Goal: Information Seeking & Learning: Learn about a topic

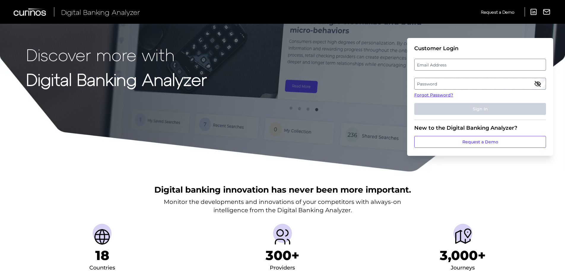
click at [444, 65] on label "Email Address" at bounding box center [479, 64] width 131 height 11
click at [444, 65] on input "email" at bounding box center [480, 65] width 132 height 12
type input "[PERSON_NAME][EMAIL_ADDRESS][PERSON_NAME][DOMAIN_NAME]"
click at [445, 86] on label "Password" at bounding box center [479, 83] width 131 height 11
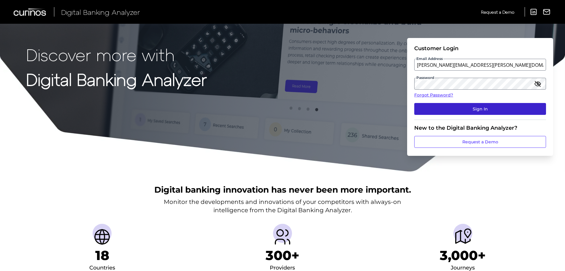
click at [480, 105] on button "Sign In" at bounding box center [480, 109] width 132 height 12
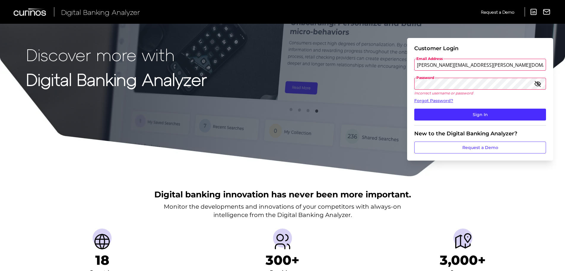
click at [539, 83] on icon "button" at bounding box center [537, 84] width 6 height 4
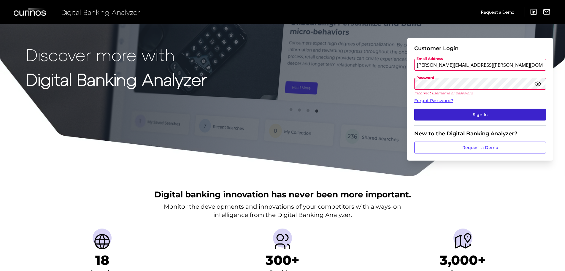
click at [480, 113] on button "Sign In" at bounding box center [480, 115] width 132 height 12
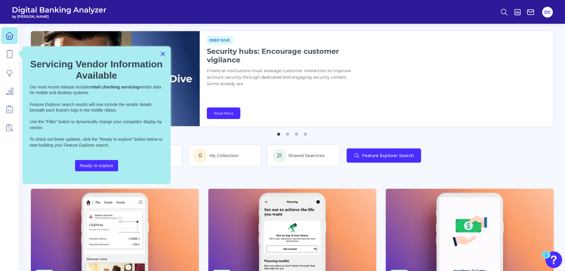
click at [164, 54] on button "×" at bounding box center [163, 53] width 6 height 9
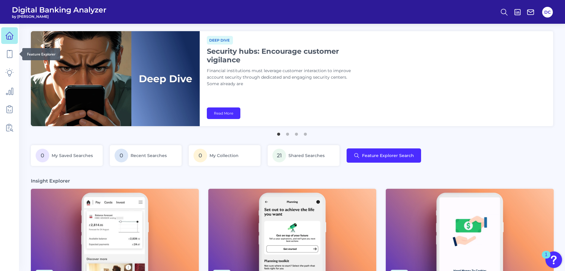
click at [19, 56] on div at bounding box center [19, 54] width 6 height 6
click at [17, 56] on div at bounding box center [19, 54] width 6 height 6
click at [12, 56] on icon at bounding box center [9, 54] width 8 height 8
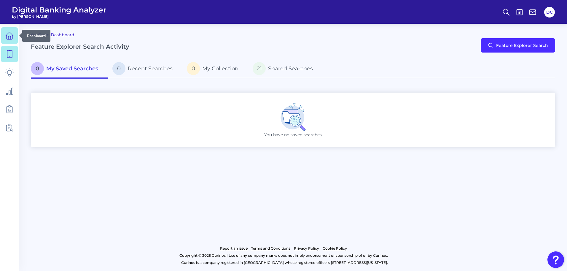
click at [8, 36] on icon at bounding box center [9, 35] width 8 height 8
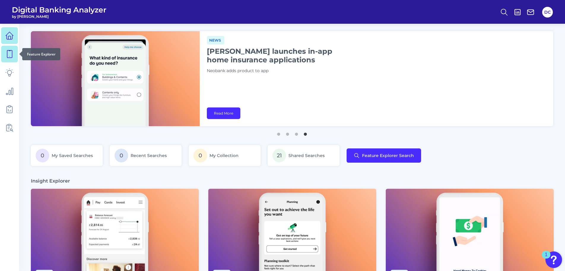
click at [12, 55] on icon at bounding box center [9, 54] width 8 height 8
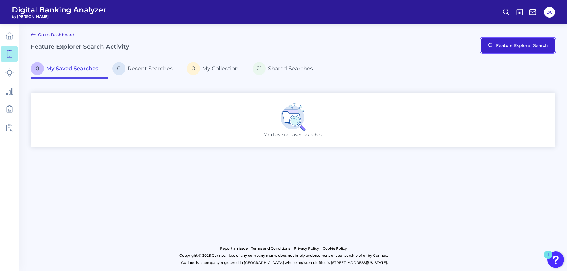
click at [524, 45] on button "Feature Explorer Search" at bounding box center [518, 45] width 74 height 14
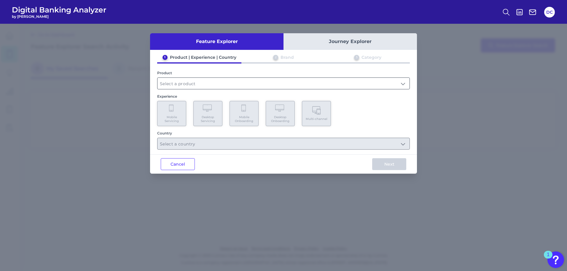
click at [206, 82] on input "text" at bounding box center [283, 83] width 252 height 11
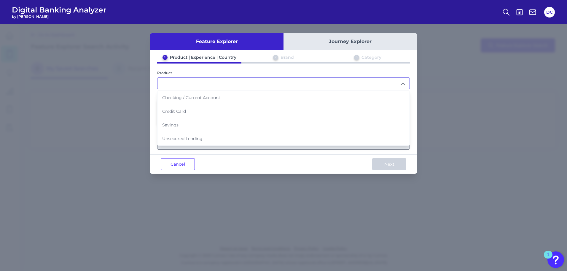
click at [194, 85] on input "text" at bounding box center [283, 83] width 252 height 11
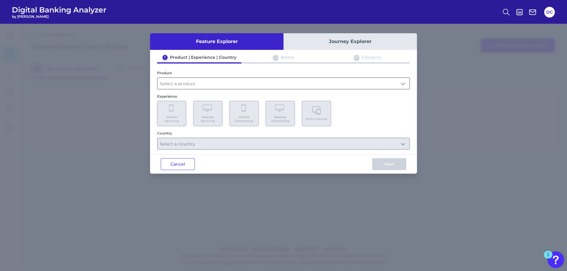
click at [225, 88] on input "text" at bounding box center [283, 83] width 252 height 11
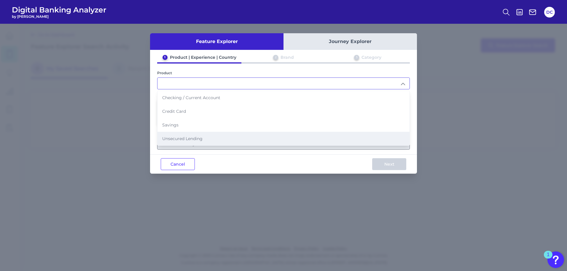
click at [190, 141] on span "Unsecured Lending" at bounding box center [182, 138] width 40 height 5
type input "Unsecured Lending"
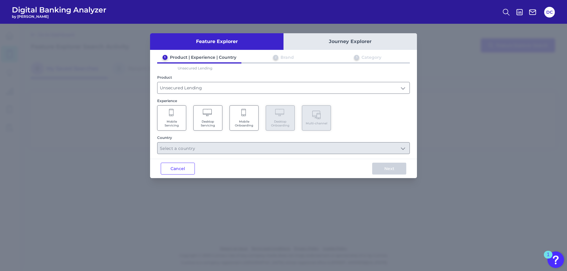
click at [212, 116] on icon at bounding box center [208, 113] width 10 height 8
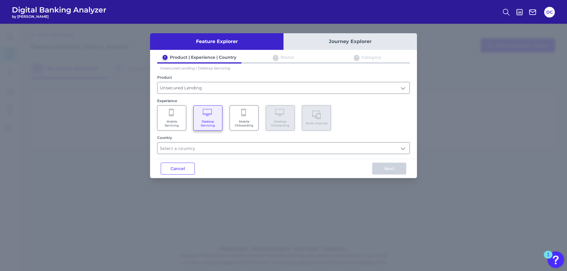
click at [200, 158] on div "Feature Explorer Journey Explorer 1 Product | Experience | Country 2 Brand 3 Ca…" at bounding box center [283, 105] width 267 height 145
click at [206, 146] on input "text" at bounding box center [283, 147] width 252 height 11
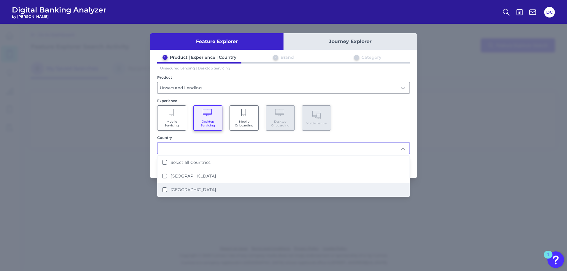
click at [165, 188] on Kingdom "[GEOGRAPHIC_DATA]" at bounding box center [164, 189] width 5 height 5
type input "[GEOGRAPHIC_DATA]"
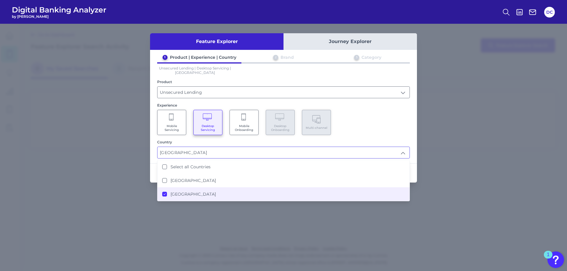
click at [391, 134] on div "Mobile Servicing Desktop Servicing Mobile Onboarding Desktop Onboarding Multi-c…" at bounding box center [283, 122] width 253 height 25
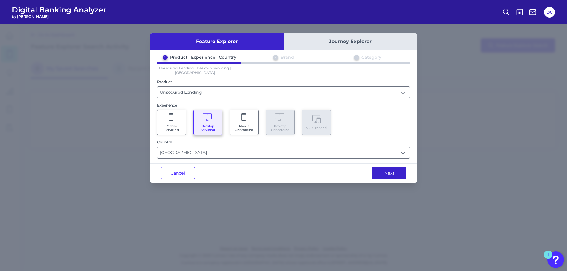
click at [388, 168] on button "Next" at bounding box center [389, 173] width 34 height 12
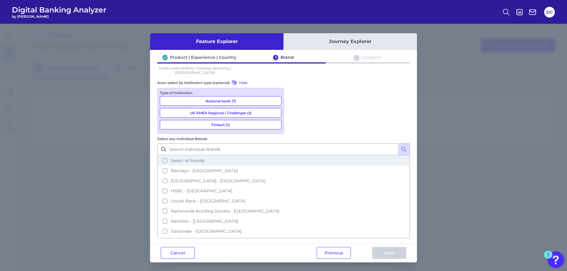
click at [294, 155] on button "Select all brands" at bounding box center [283, 160] width 251 height 10
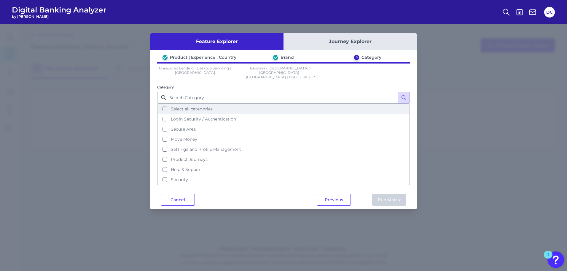
click at [176, 106] on span "Select all categories" at bounding box center [192, 108] width 42 height 5
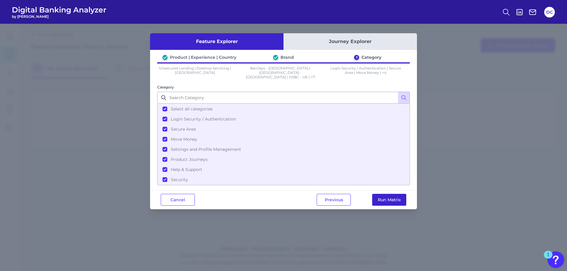
click at [389, 197] on button "Run Matrix" at bounding box center [389, 200] width 34 height 12
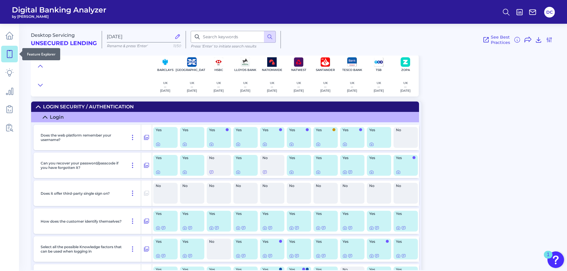
click at [13, 50] on icon at bounding box center [9, 54] width 8 height 8
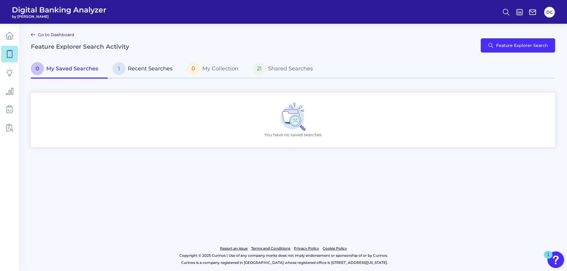
click at [146, 71] on span "Recent Searches" at bounding box center [150, 68] width 45 height 7
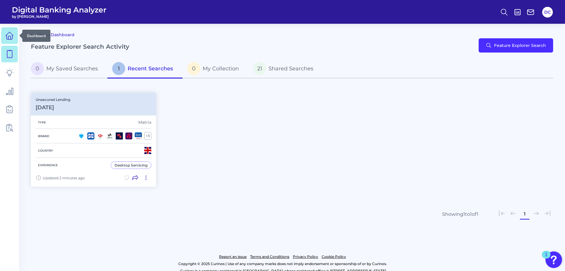
click at [8, 35] on icon at bounding box center [9, 35] width 8 height 8
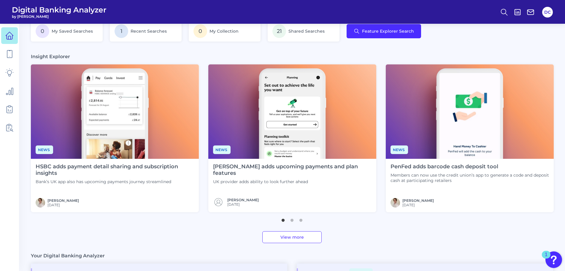
scroll to position [130, 0]
